Goal: Navigation & Orientation: Find specific page/section

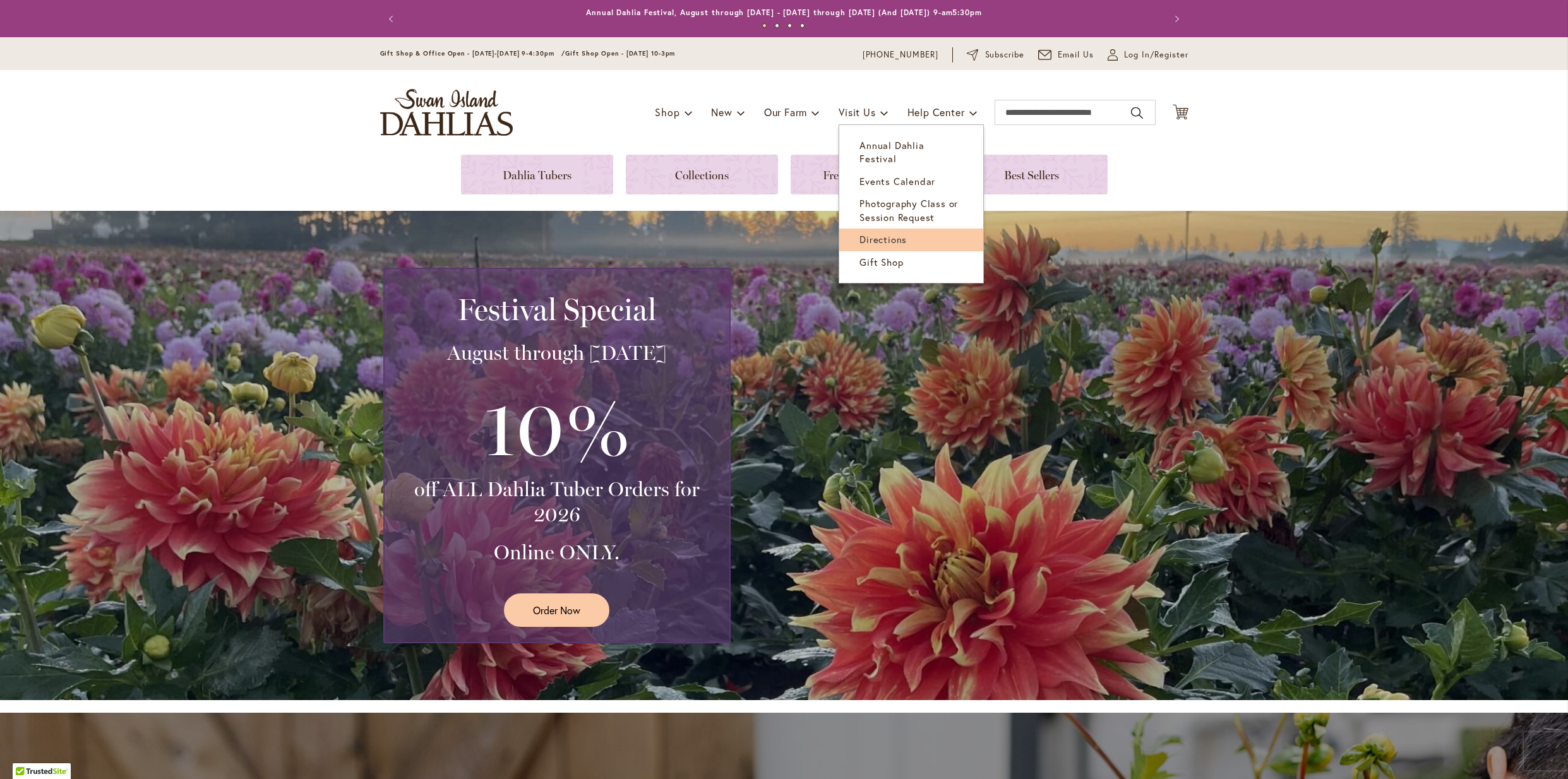
click at [889, 233] on span "Directions" at bounding box center [883, 239] width 48 height 12
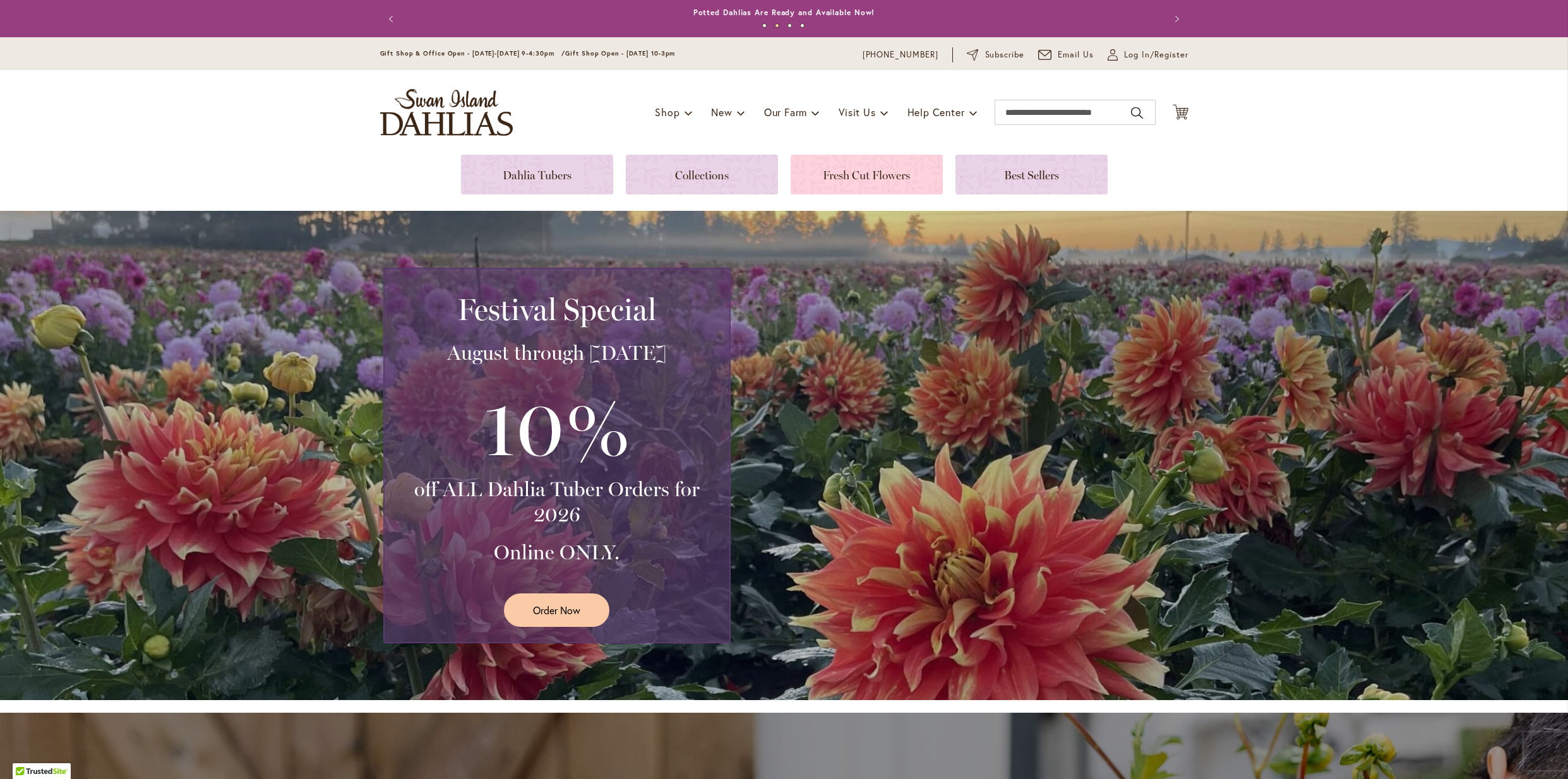
click at [882, 187] on link at bounding box center [866, 174] width 152 height 40
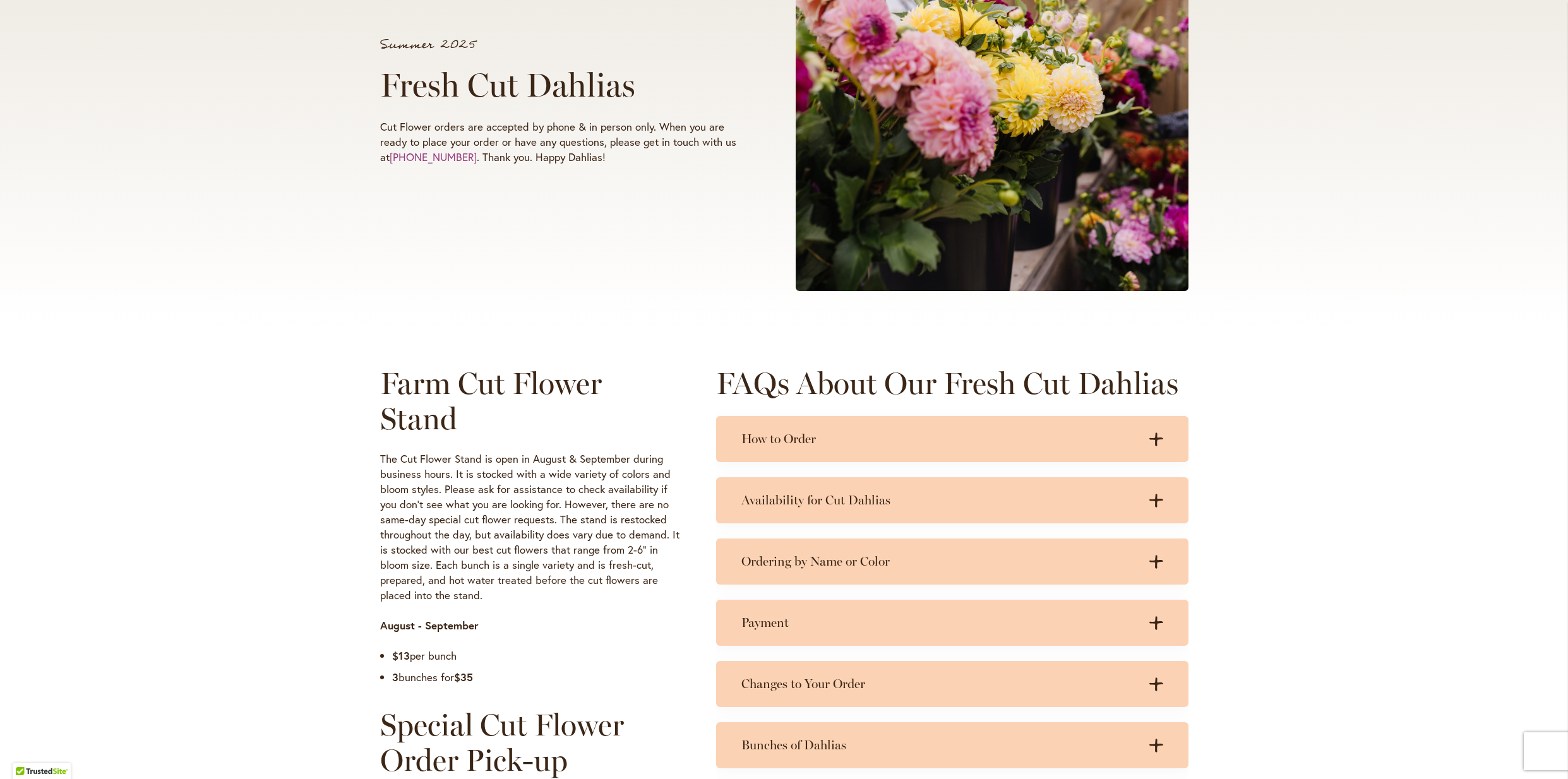
scroll to position [352, 0]
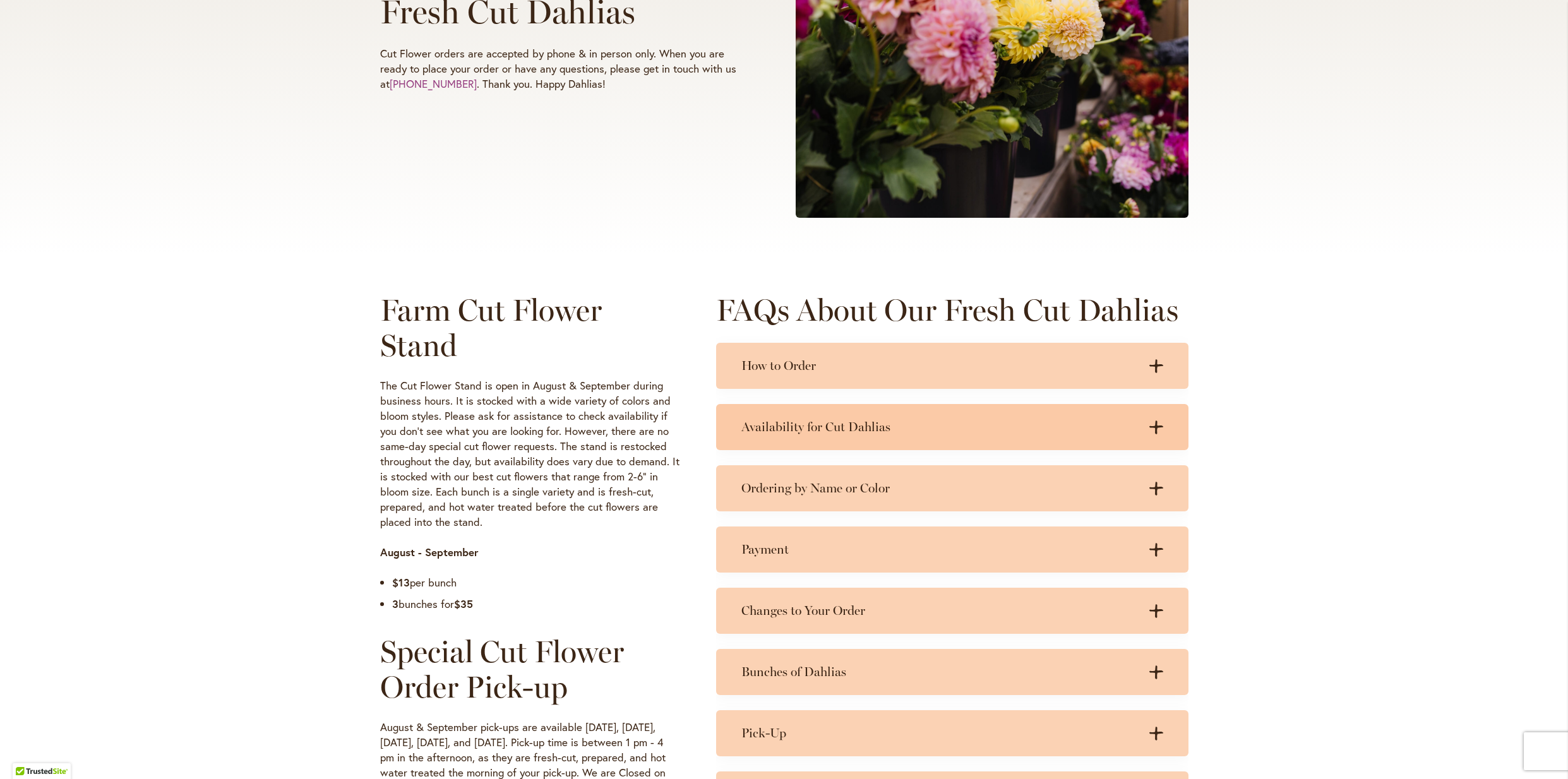
click at [800, 427] on h3 "Availability for Cut Dahlias" at bounding box center [940, 427] width 397 height 16
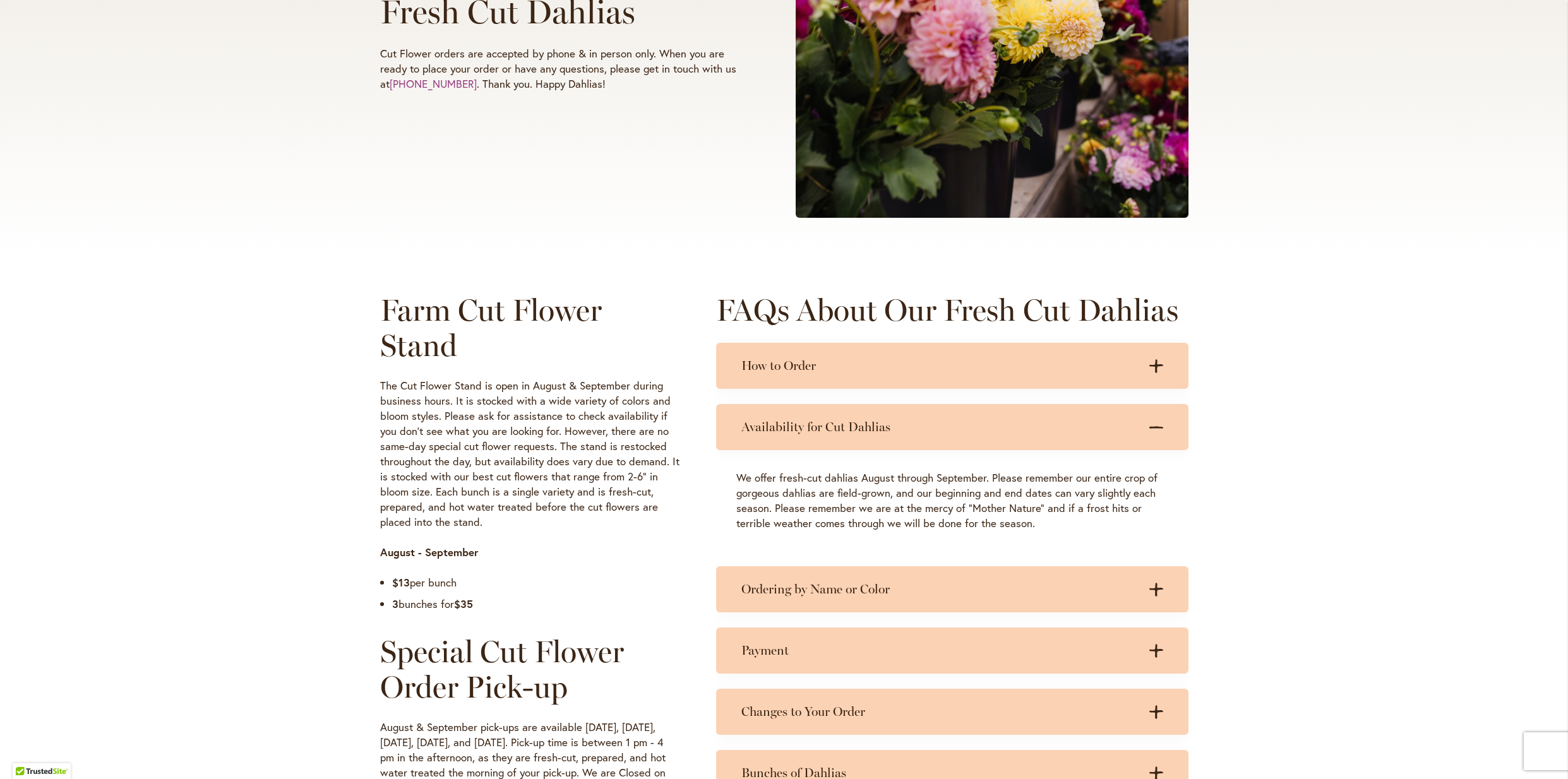
click at [800, 427] on h3 "Availability for Cut Dahlias" at bounding box center [940, 427] width 397 height 16
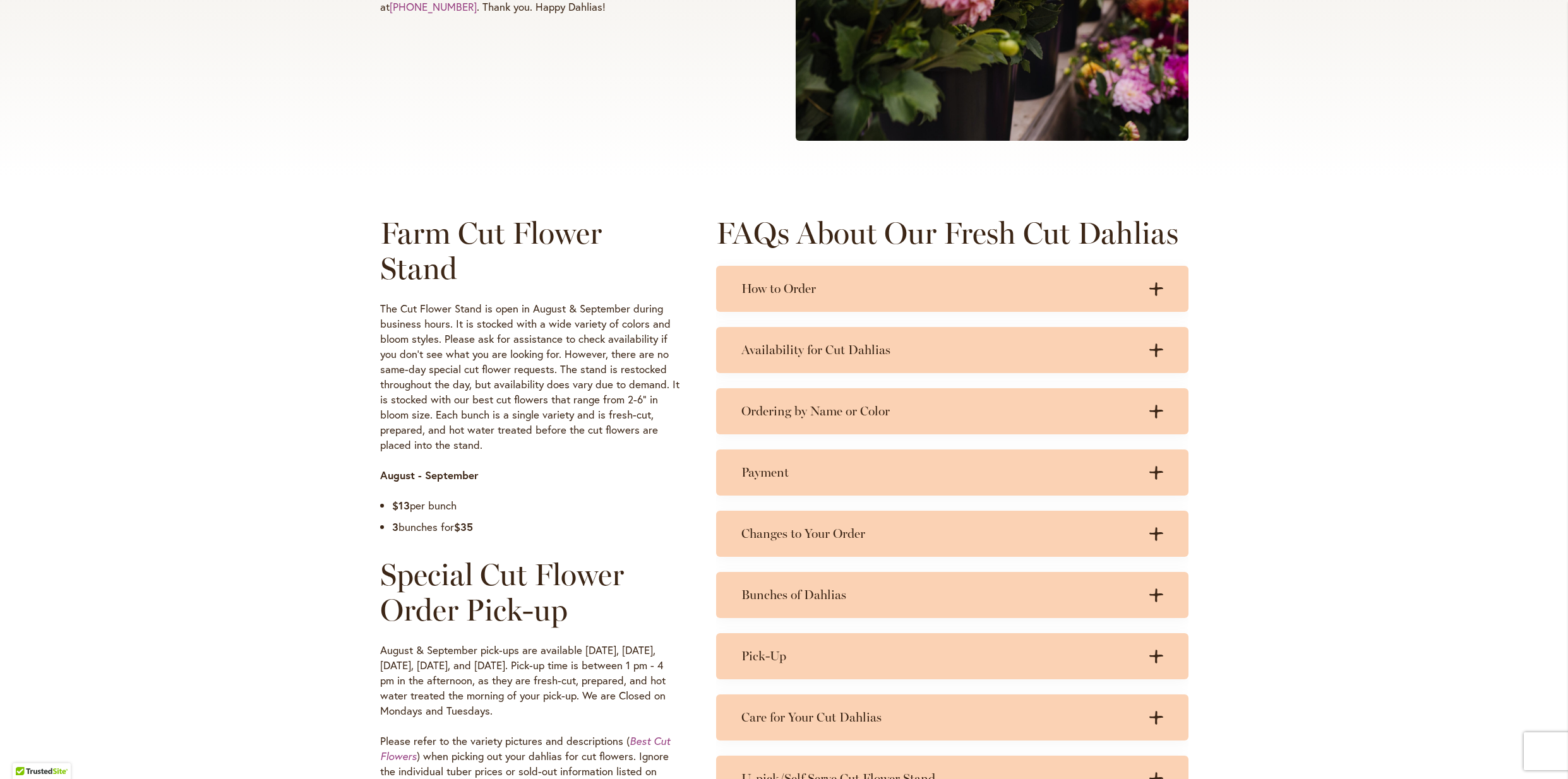
scroll to position [434, 0]
